Goal: Task Accomplishment & Management: Complete application form

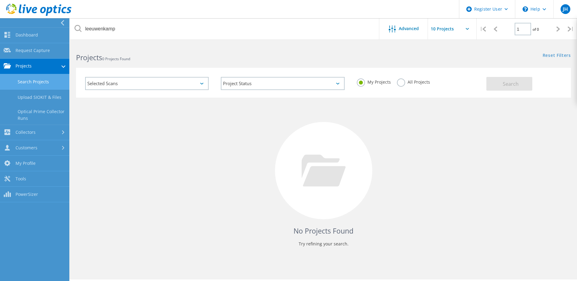
click at [34, 85] on link "Search Projects" at bounding box center [34, 82] width 69 height 16
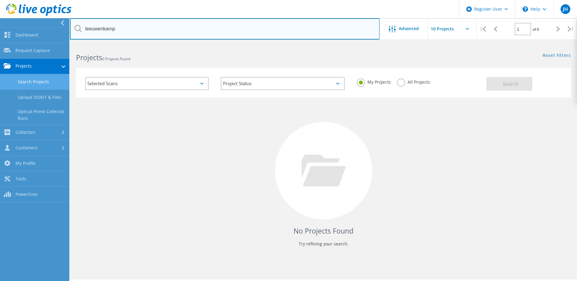
drag, startPoint x: 312, startPoint y: 26, endPoint x: 17, endPoint y: 5, distance: 296.0
click at [17, 44] on div "Register User \n Help Explore Helpful Articles Contact Support JH Dell User Jes…" at bounding box center [288, 171] width 577 height 254
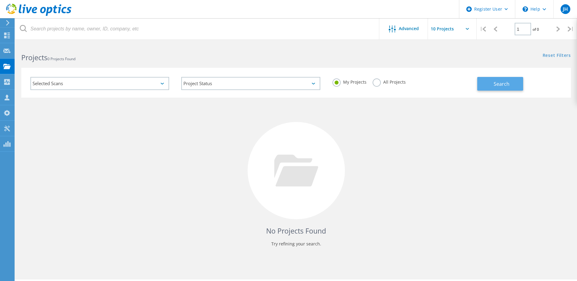
click at [496, 86] on span "Search" at bounding box center [502, 84] width 16 height 7
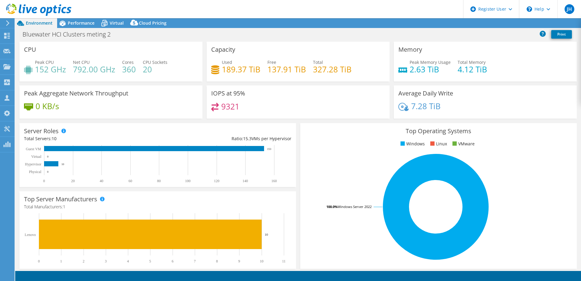
select select "USD"
click at [506, 24] on link "Share" at bounding box center [505, 23] width 25 height 9
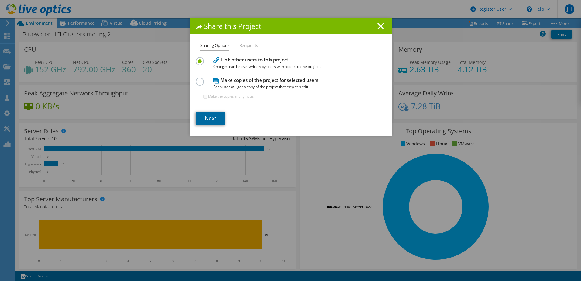
click at [219, 117] on link "Next" at bounding box center [211, 118] width 30 height 13
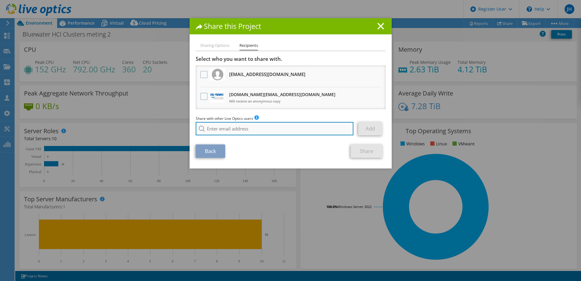
click at [234, 128] on input "search" at bounding box center [275, 128] width 158 height 13
type input "remco.smit@bluewater.com"
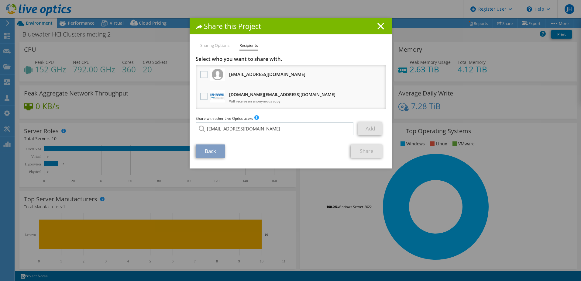
click at [272, 153] on div "Back Share" at bounding box center [291, 150] width 190 height 13
click at [383, 28] on h1 "Share this Project" at bounding box center [291, 26] width 190 height 7
click at [379, 28] on icon at bounding box center [381, 26] width 7 height 7
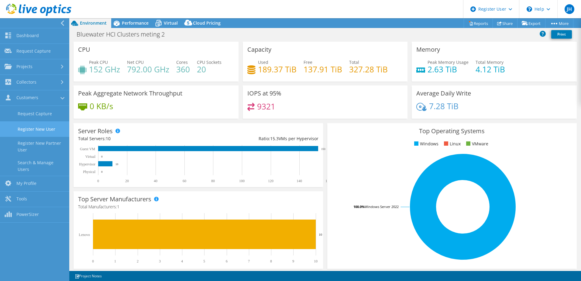
click at [29, 127] on link "Register New User" at bounding box center [34, 129] width 69 height 16
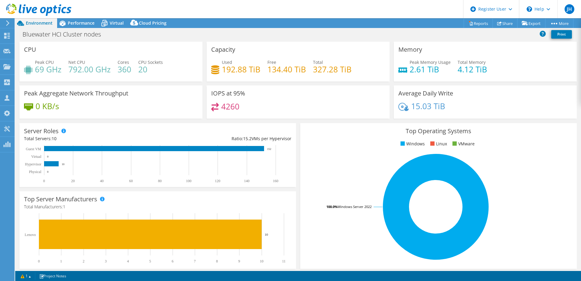
select select "EUFrankfurt"
select select "EUR"
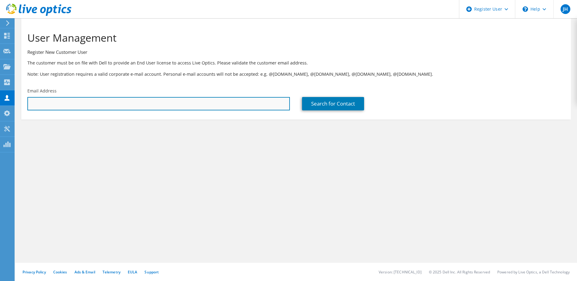
click at [45, 102] on input "text" at bounding box center [158, 103] width 262 height 13
type input "remco.smit@bluewater.com"
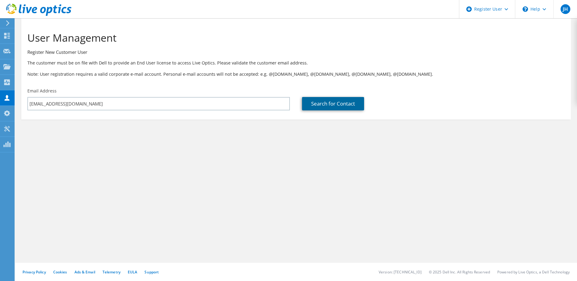
click at [335, 103] on link "Search for Contact" at bounding box center [333, 103] width 62 height 13
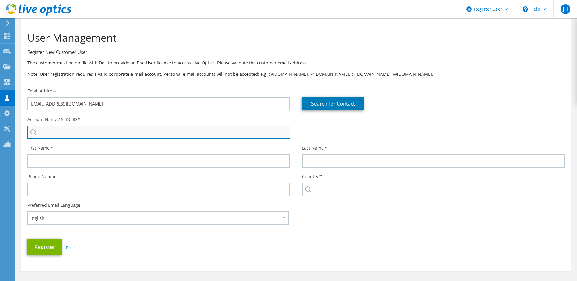
click at [97, 131] on input "search" at bounding box center [158, 132] width 263 height 13
click at [125, 130] on input "search" at bounding box center [158, 132] width 263 height 13
paste input "1702689362"
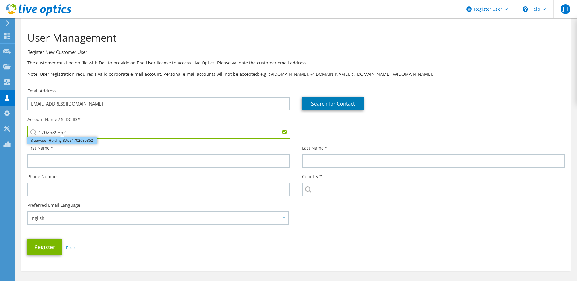
click at [75, 140] on li "Bluewater Holding B.V. : 1702689362" at bounding box center [62, 140] width 70 height 7
type input "Bluewater Holding B.V. : 1702689362"
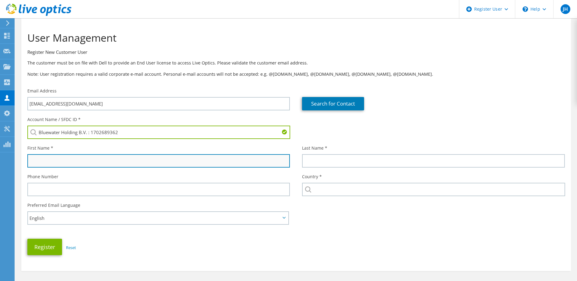
click at [73, 159] on input "text" at bounding box center [158, 160] width 262 height 13
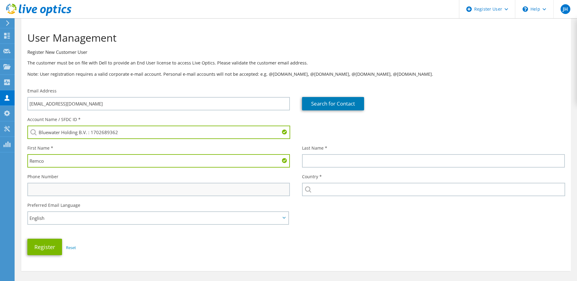
type input "Remco"
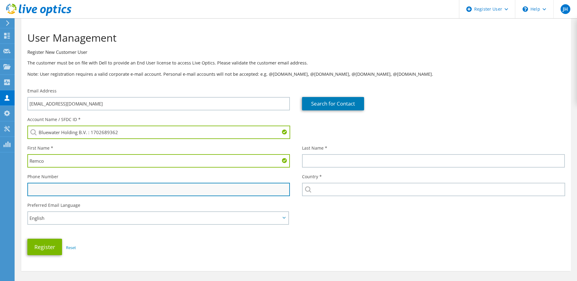
click at [69, 186] on input "text" at bounding box center [158, 189] width 262 height 13
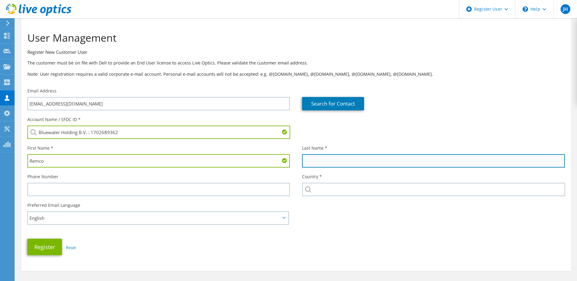
click at [330, 159] on input "text" at bounding box center [433, 160] width 262 height 13
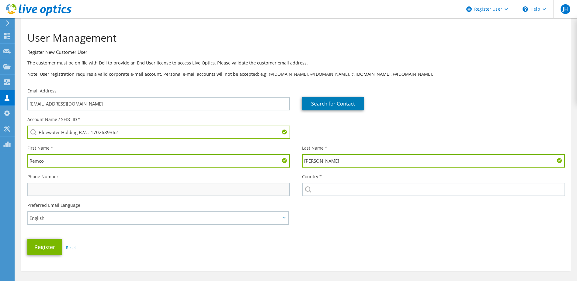
type input "Smit"
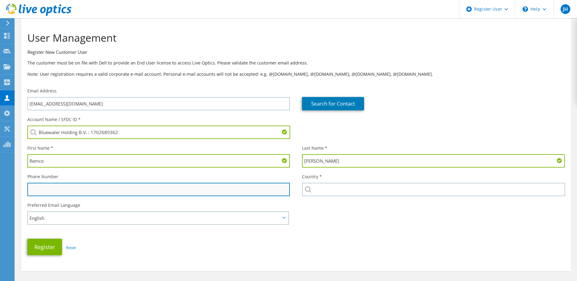
click at [153, 188] on input "text" at bounding box center [158, 189] width 262 height 13
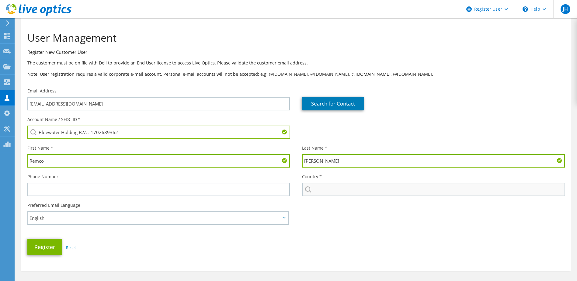
drag, startPoint x: 420, startPoint y: 234, endPoint x: 385, endPoint y: 191, distance: 54.5
click at [420, 234] on div "Account Name / SFDC ID * Bluewater Holding B.V. : 1702689362 Bluewater Holding …" at bounding box center [296, 185] width 550 height 145
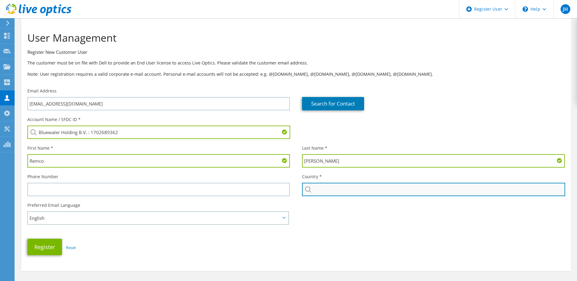
click at [369, 194] on input "text" at bounding box center [433, 189] width 263 height 13
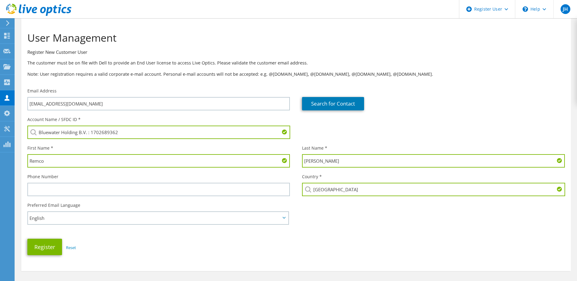
type input "[GEOGRAPHIC_DATA]"
click at [492, 216] on div "Preferred Email Language English Deutsch Español Français Italiano Polski Portu…" at bounding box center [296, 210] width 550 height 23
click at [49, 252] on button "Register" at bounding box center [44, 247] width 35 height 16
